Goal: Check status: Check status

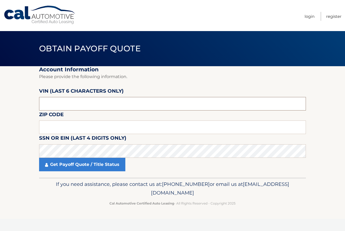
click at [94, 106] on input "text" at bounding box center [172, 103] width 267 height 13
type input "718628"
click at [87, 120] on fieldset "Account Information Please provide the following information. [PERSON_NAME] (la…" at bounding box center [172, 121] width 267 height 111
click at [82, 124] on input "text" at bounding box center [172, 126] width 267 height 13
type input "07712"
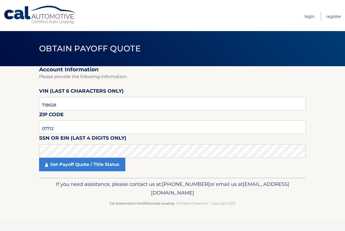
click at [80, 143] on label "SSN or EIN (last 4 digits only)" at bounding box center [82, 139] width 87 height 10
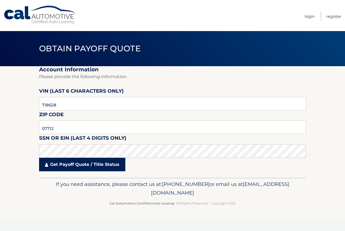
click at [125, 165] on link "Get Payoff Quote / Title Status" at bounding box center [82, 163] width 86 height 13
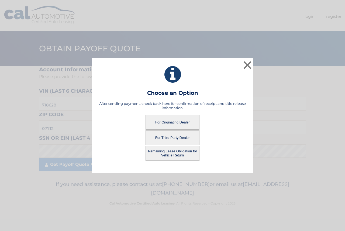
click at [158, 117] on button "For Originating Dealer" at bounding box center [173, 122] width 54 height 15
click at [165, 121] on button "For Originating Dealer" at bounding box center [173, 122] width 54 height 15
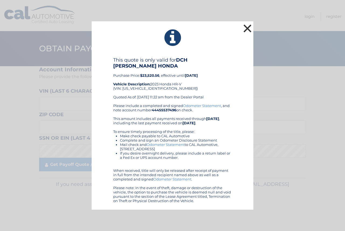
click at [249, 29] on button "×" at bounding box center [247, 28] width 11 height 11
